Goal: Navigation & Orientation: Locate item on page

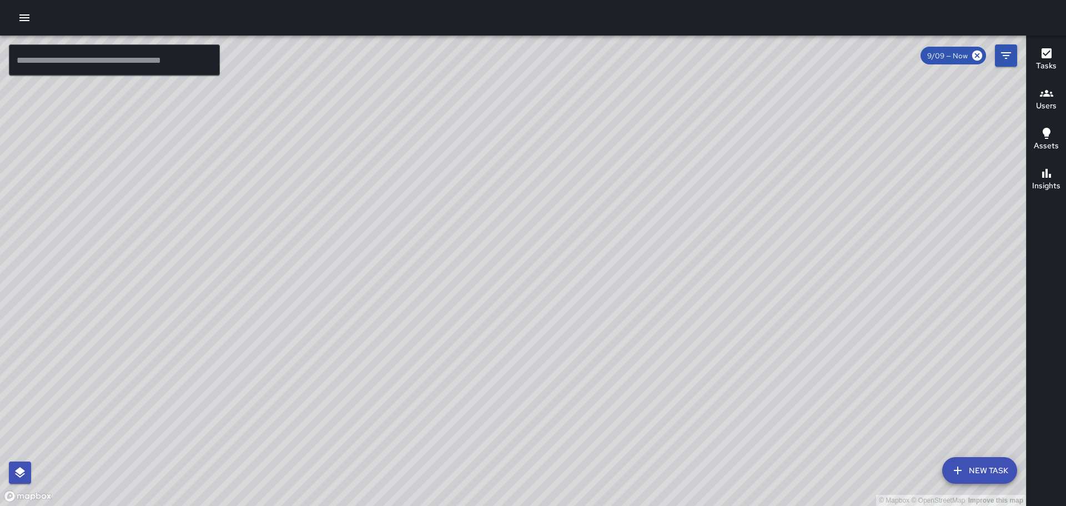
drag, startPoint x: 752, startPoint y: 392, endPoint x: 723, endPoint y: 379, distance: 32.3
click at [723, 379] on div "© Mapbox © OpenStreetMap Improve this map" at bounding box center [513, 271] width 1026 height 470
drag, startPoint x: 777, startPoint y: 366, endPoint x: 729, endPoint y: 353, distance: 49.4
click at [729, 353] on div "© Mapbox © OpenStreetMap Improve this map" at bounding box center [513, 271] width 1026 height 470
drag, startPoint x: 451, startPoint y: 408, endPoint x: 319, endPoint y: 407, distance: 132.1
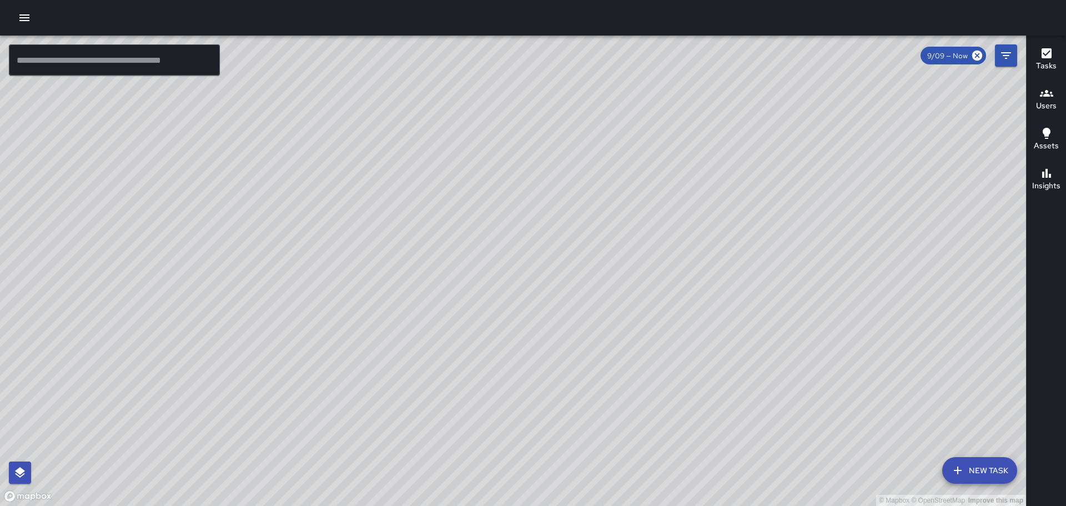
click at [319, 407] on div "© Mapbox © OpenStreetMap Improve this map" at bounding box center [513, 271] width 1026 height 470
drag, startPoint x: 509, startPoint y: 419, endPoint x: 485, endPoint y: 482, distance: 68.1
click at [488, 485] on div "© Mapbox © OpenStreetMap Improve this map" at bounding box center [513, 271] width 1026 height 470
drag, startPoint x: 395, startPoint y: 412, endPoint x: 406, endPoint y: 414, distance: 11.2
click at [398, 421] on div "© Mapbox © OpenStreetMap Improve this map" at bounding box center [513, 271] width 1026 height 470
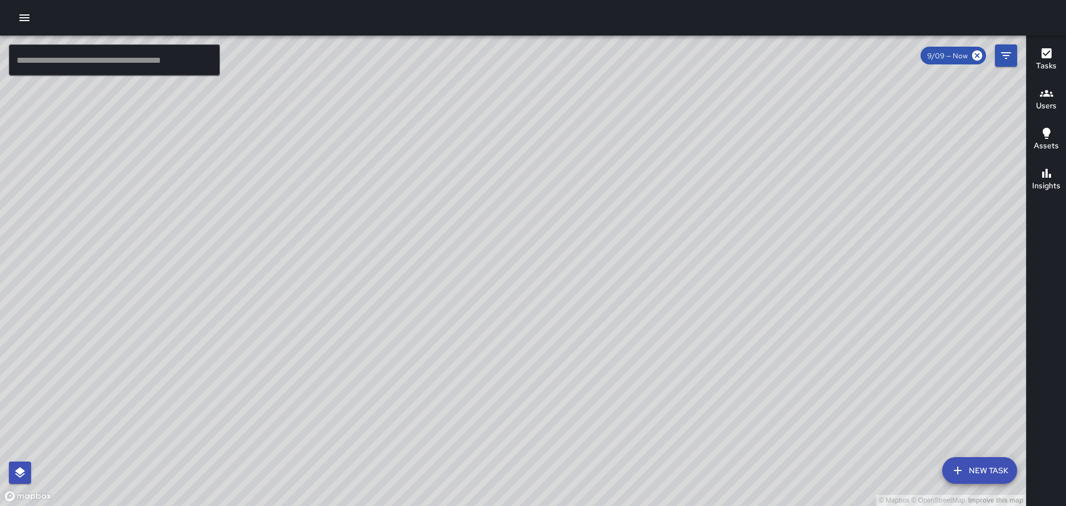
drag, startPoint x: 536, startPoint y: 406, endPoint x: 440, endPoint y: 363, distance: 105.8
click at [431, 351] on div "© Mapbox © OpenStreetMap Improve this map" at bounding box center [513, 271] width 1026 height 470
drag, startPoint x: 551, startPoint y: 405, endPoint x: 450, endPoint y: 300, distance: 145.3
click at [450, 300] on div "© Mapbox © OpenStreetMap Improve this map" at bounding box center [513, 271] width 1026 height 470
drag, startPoint x: 707, startPoint y: 297, endPoint x: 685, endPoint y: 421, distance: 125.7
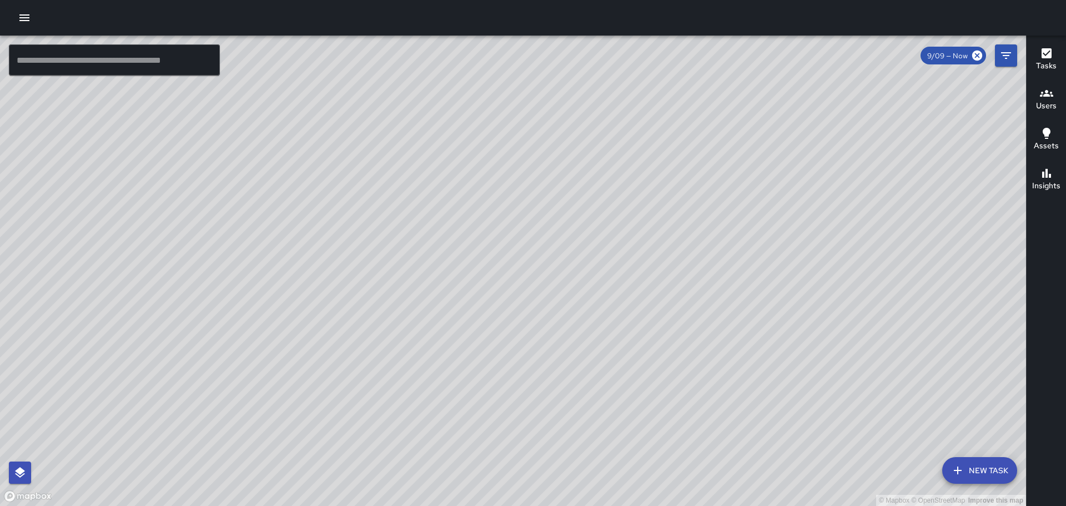
click at [686, 441] on div "© Mapbox © OpenStreetMap Improve this map" at bounding box center [513, 271] width 1026 height 470
drag, startPoint x: 627, startPoint y: 400, endPoint x: 612, endPoint y: 463, distance: 65.6
click at [612, 463] on div "© Mapbox © OpenStreetMap Improve this map" at bounding box center [513, 271] width 1026 height 470
drag, startPoint x: 649, startPoint y: 306, endPoint x: 553, endPoint y: 454, distance: 176.6
click at [553, 454] on div "© Mapbox © OpenStreetMap Improve this map" at bounding box center [513, 271] width 1026 height 470
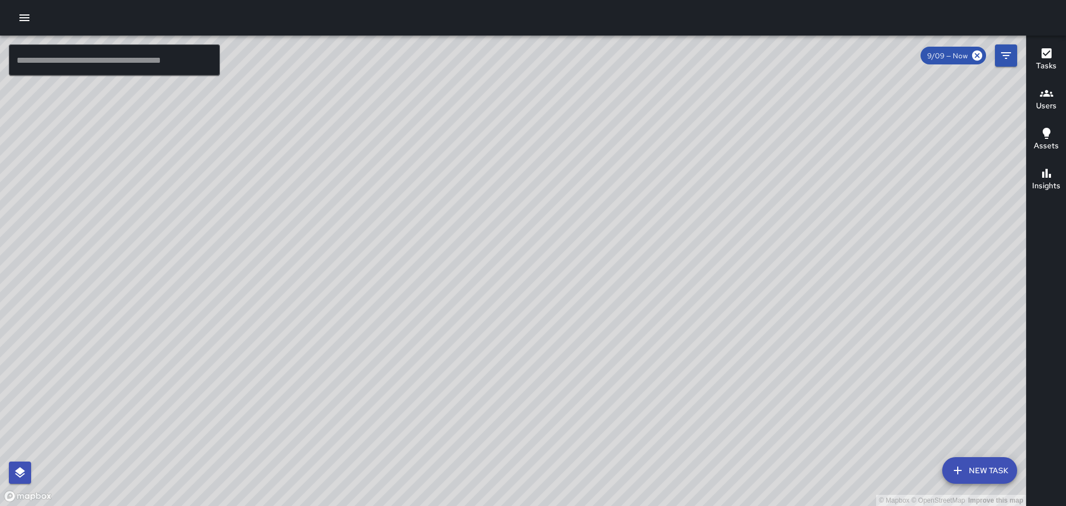
drag, startPoint x: 796, startPoint y: 283, endPoint x: 775, endPoint y: 219, distance: 67.6
click at [775, 219] on div "© Mapbox © OpenStreetMap Improve this map" at bounding box center [513, 271] width 1026 height 470
drag, startPoint x: 830, startPoint y: 269, endPoint x: 842, endPoint y: 289, distance: 22.7
click at [842, 289] on div "© Mapbox © OpenStreetMap Improve this map" at bounding box center [513, 271] width 1026 height 470
drag, startPoint x: 760, startPoint y: 395, endPoint x: 753, endPoint y: 183, distance: 212.1
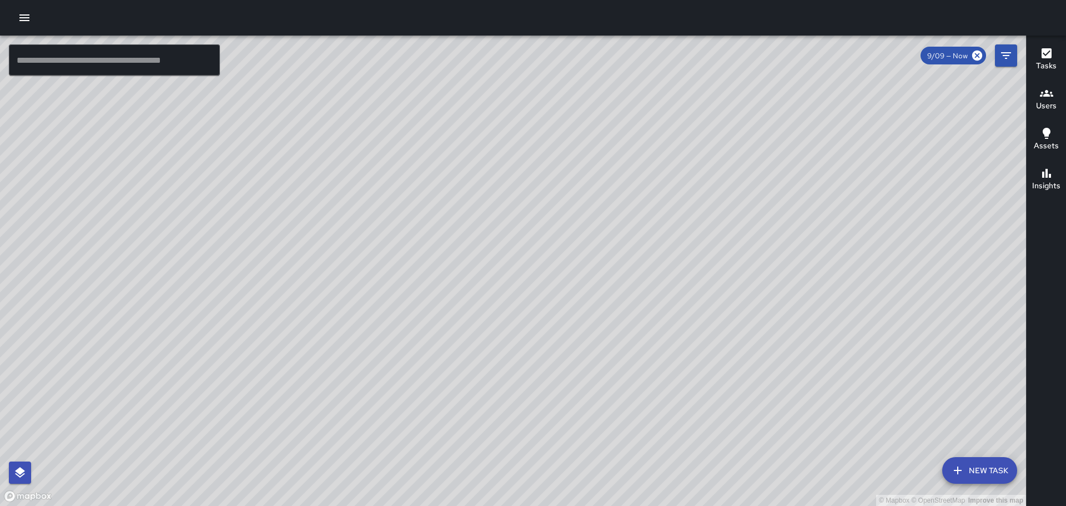
click at [753, 183] on div "© Mapbox © OpenStreetMap Improve this map" at bounding box center [513, 271] width 1026 height 470
drag, startPoint x: 555, startPoint y: 390, endPoint x: 574, endPoint y: 209, distance: 181.9
click at [574, 209] on div "© Mapbox © OpenStreetMap Improve this map" at bounding box center [513, 271] width 1026 height 470
click at [413, 149] on div "© Mapbox © OpenStreetMap Improve this map [PERSON_NAME] Miles Ambassador Tasks …" at bounding box center [513, 271] width 1026 height 470
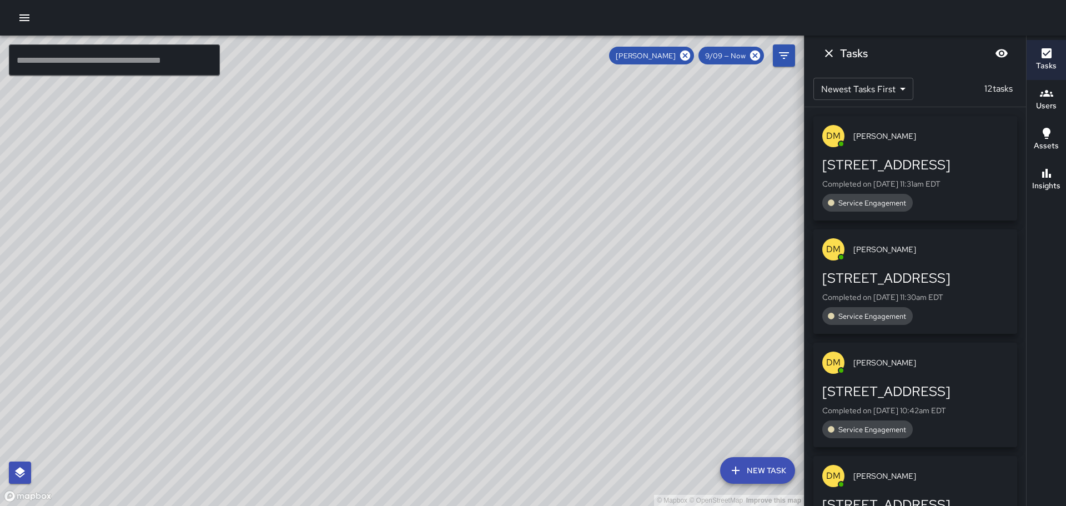
drag, startPoint x: 513, startPoint y: 214, endPoint x: 510, endPoint y: 283, distance: 68.9
click at [510, 283] on div "© Mapbox © OpenStreetMap Improve this map" at bounding box center [402, 271] width 804 height 470
drag, startPoint x: 528, startPoint y: 334, endPoint x: 552, endPoint y: 337, distance: 24.2
click at [545, 355] on div "© Mapbox © OpenStreetMap Improve this map" at bounding box center [402, 271] width 804 height 470
drag, startPoint x: 545, startPoint y: 375, endPoint x: 541, endPoint y: 425, distance: 50.1
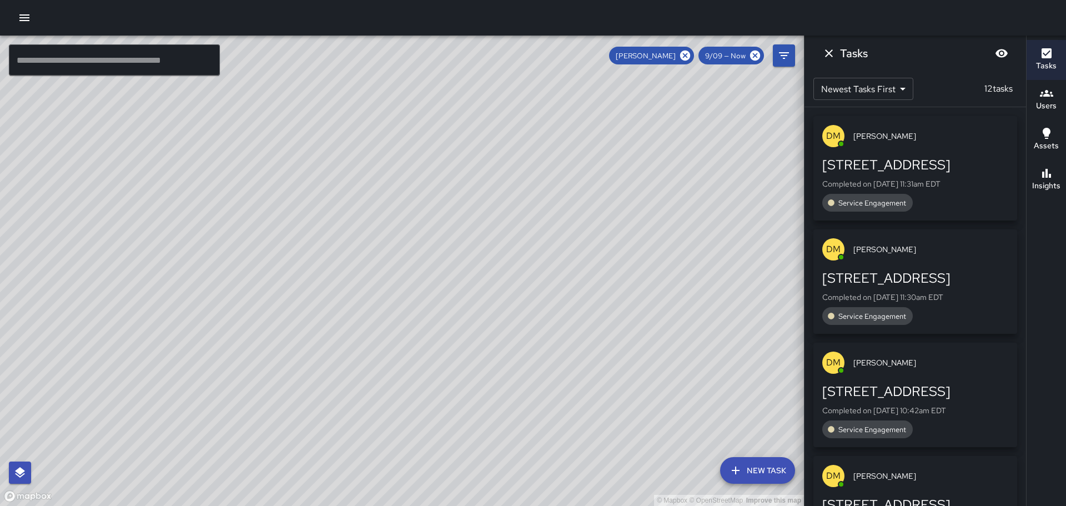
click at [541, 425] on div "© Mapbox © OpenStreetMap Improve this map" at bounding box center [402, 271] width 804 height 470
drag, startPoint x: 638, startPoint y: 350, endPoint x: 671, endPoint y: 290, distance: 68.1
click at [671, 290] on div "© Mapbox © OpenStreetMap Improve this map" at bounding box center [402, 271] width 804 height 470
click at [507, 179] on div "© Mapbox © OpenStreetMap Improve this map" at bounding box center [402, 271] width 804 height 470
drag, startPoint x: 527, startPoint y: 355, endPoint x: 500, endPoint y: 452, distance: 100.5
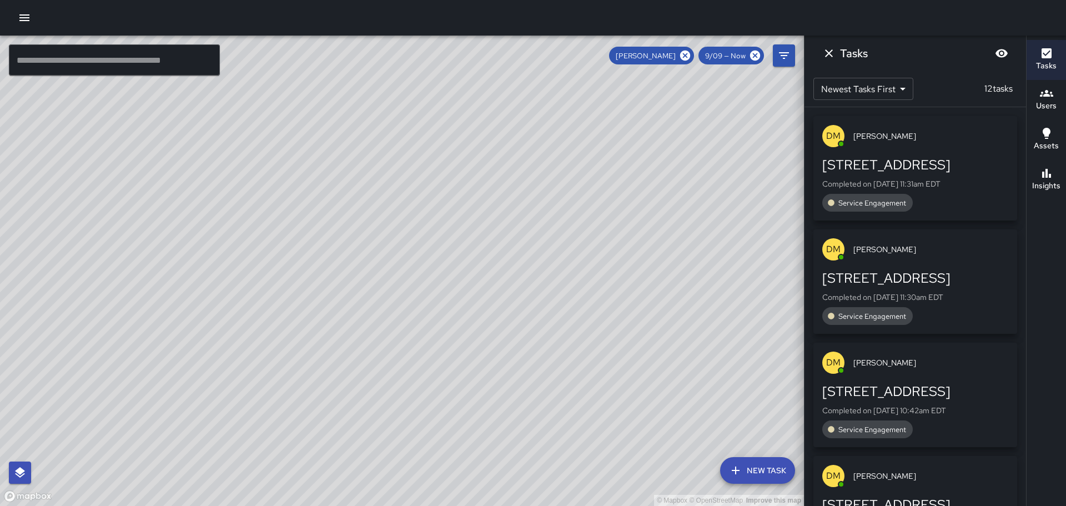
click at [500, 452] on div "© Mapbox © OpenStreetMap Improve this map" at bounding box center [402, 271] width 804 height 470
drag, startPoint x: 480, startPoint y: 392, endPoint x: 464, endPoint y: 441, distance: 52.0
click at [464, 439] on div "© Mapbox © OpenStreetMap Improve this map" at bounding box center [402, 271] width 804 height 470
